Goal: Register for event/course

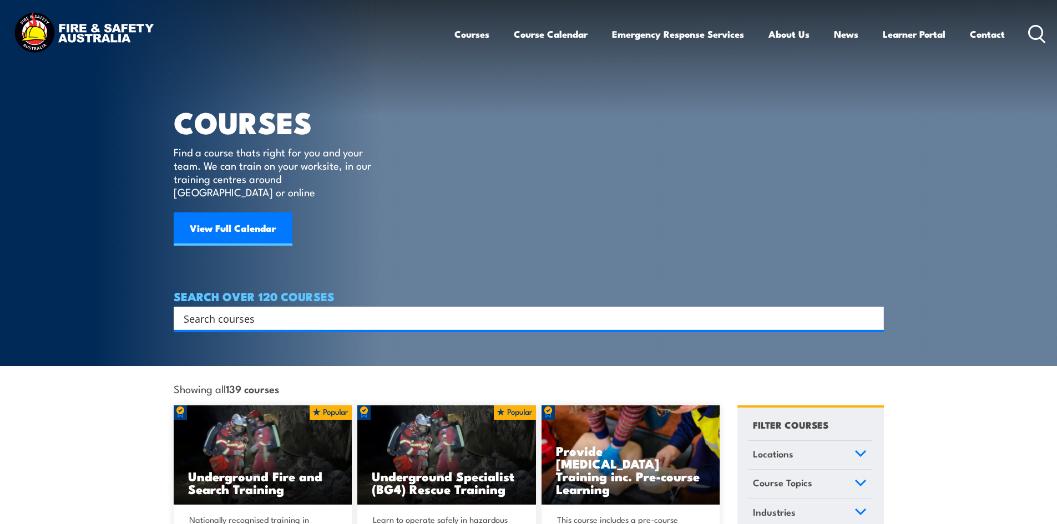
click at [421, 310] on input "Search input" at bounding box center [522, 318] width 676 height 17
type input "telescopic"
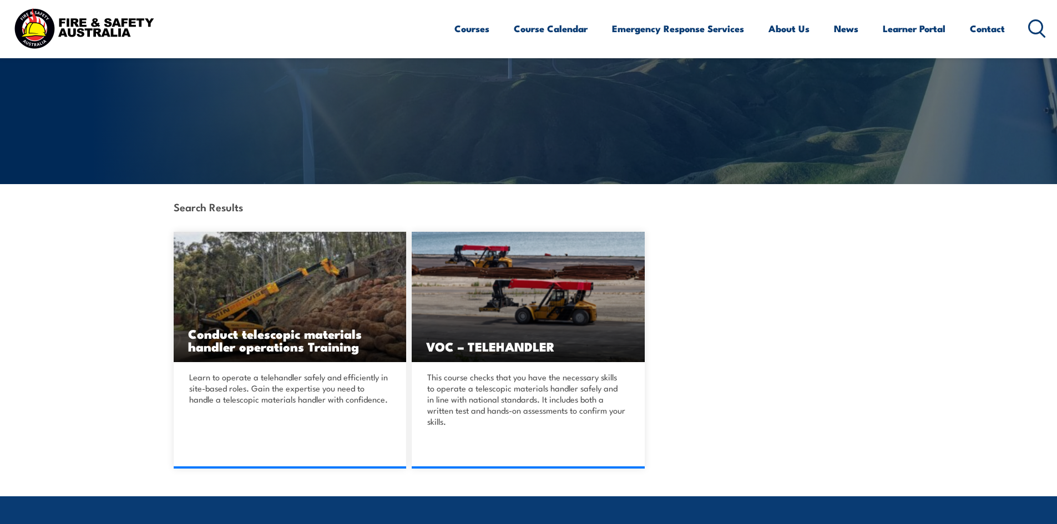
scroll to position [166, 0]
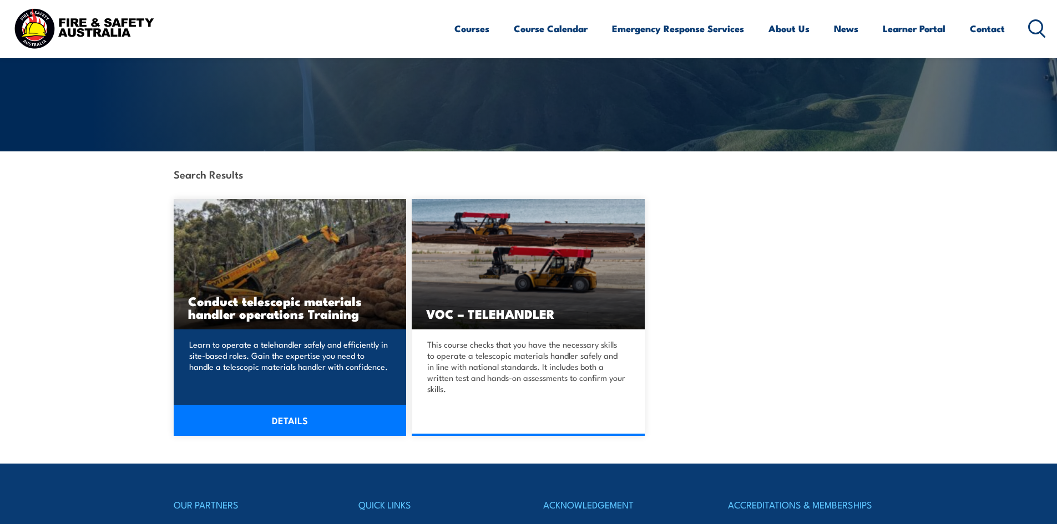
click at [275, 412] on link "DETAILS" at bounding box center [290, 420] width 233 height 31
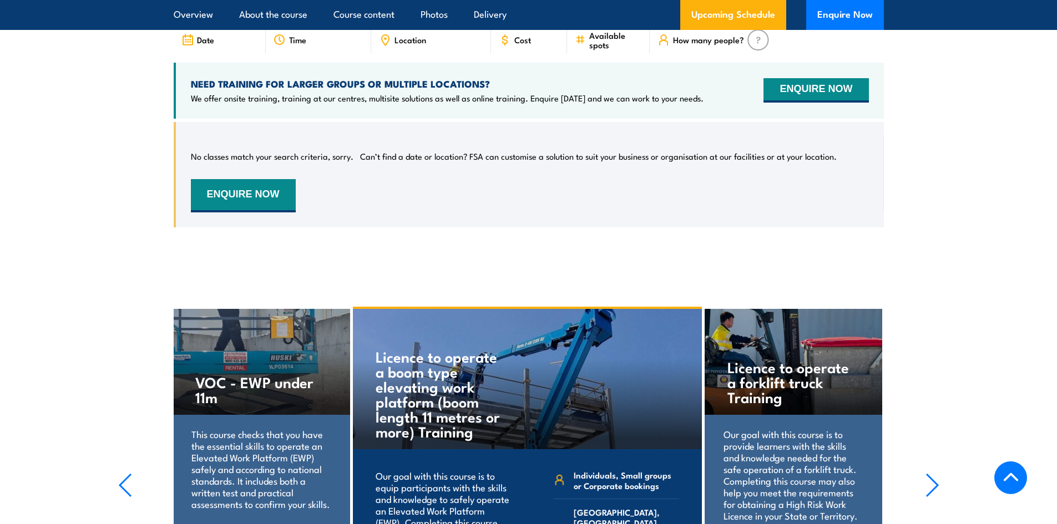
scroll to position [1887, 0]
